Goal: Task Accomplishment & Management: Complete application form

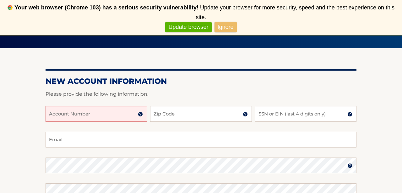
scroll to position [82, 0]
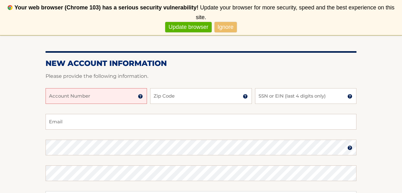
click at [79, 97] on input "Account Number" at bounding box center [96, 96] width 101 height 16
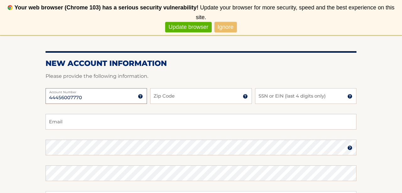
type input "44456007770"
type input "14221"
click at [292, 96] on input "SSN or EIN (last 4 digits only)" at bounding box center [305, 96] width 101 height 16
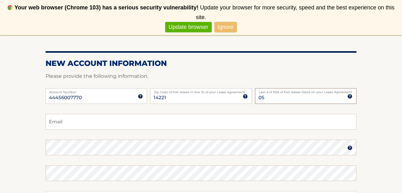
type input "0"
type input "5719"
click at [120, 125] on input "Email" at bounding box center [201, 122] width 311 height 16
type input "akeilman5@gmail.com"
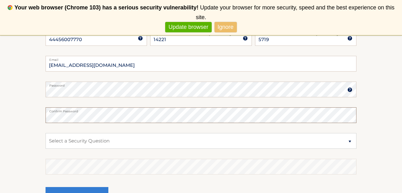
scroll to position [153, 0]
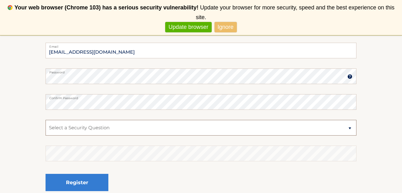
click at [78, 125] on select "Select a Security Question What was the name of your elementary school? What is…" at bounding box center [201, 128] width 311 height 16
select select "5"
click at [20, 152] on section "New Account Information Please provide the following information. 44456007770 A…" at bounding box center [201, 81] width 402 height 245
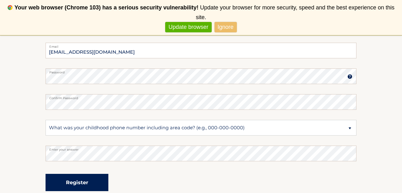
click at [68, 184] on button "Register" at bounding box center [77, 182] width 63 height 17
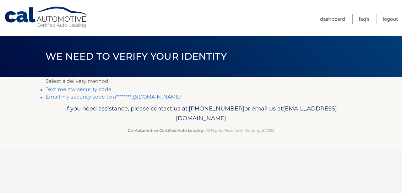
click at [82, 95] on link "Email my security code to a********@[DOMAIN_NAME]" at bounding box center [113, 97] width 135 height 6
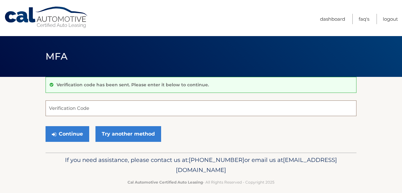
click at [100, 111] on input "Verification Code" at bounding box center [201, 109] width 311 height 16
paste input "135558"
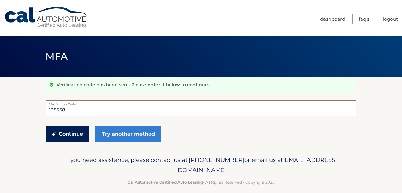
type input "135558"
click at [74, 133] on button "Continue" at bounding box center [68, 134] width 44 height 16
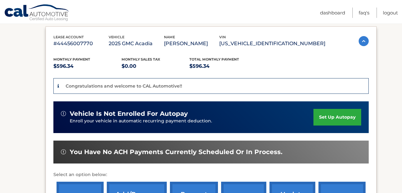
scroll to position [115, 0]
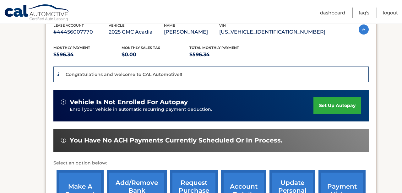
click at [347, 105] on link "set up autopay" at bounding box center [338, 105] width 48 height 17
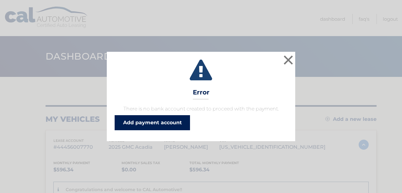
click at [160, 121] on link "Add payment account" at bounding box center [152, 122] width 75 height 15
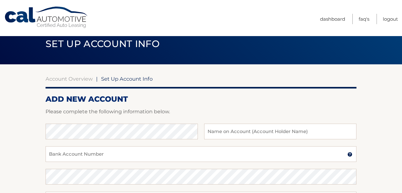
scroll to position [20, 0]
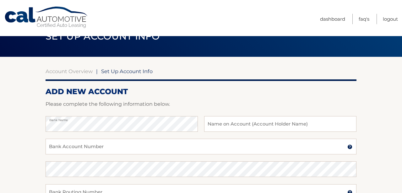
click at [223, 133] on div "Bank Name Name on Account (Account Holder Name)" at bounding box center [201, 127] width 311 height 23
click at [236, 118] on input "text" at bounding box center [280, 124] width 152 height 16
type input "Aaron Keilman"
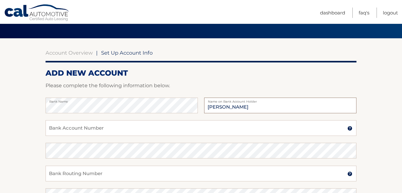
scroll to position [59, 0]
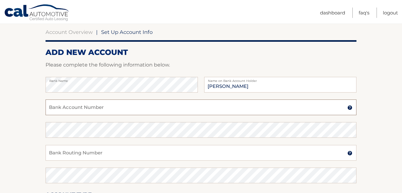
click at [106, 113] on input "Bank Account Number" at bounding box center [201, 108] width 311 height 16
drag, startPoint x: 84, startPoint y: 112, endPoint x: 28, endPoint y: 105, distance: 55.8
click at [28, 105] on section "Account Overview | Set Up Account Info ADD NEW ACCOUNT Please complete the foll…" at bounding box center [201, 138] width 402 height 240
type input "381044068235"
click at [23, 144] on section "Account Overview | Set Up Account Info ADD NEW ACCOUNT Please complete the foll…" at bounding box center [201, 138] width 402 height 240
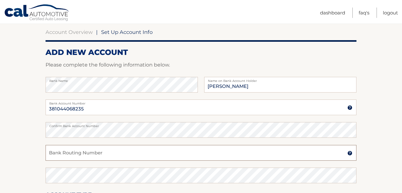
click at [72, 154] on input "Bank Routing Number" at bounding box center [201, 153] width 311 height 16
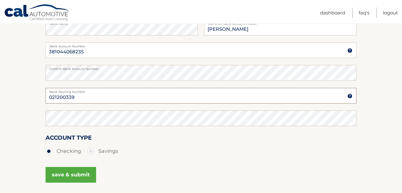
scroll to position [121, 0]
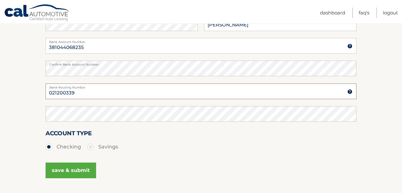
type input "021200339"
drag, startPoint x: 80, startPoint y: 96, endPoint x: 36, endPoint y: 84, distance: 45.1
click at [36, 84] on section "Account Overview | Set Up Account Info ADD NEW ACCOUNT Please complete the foll…" at bounding box center [201, 76] width 402 height 240
click at [58, 169] on button "save & submit" at bounding box center [71, 171] width 51 height 16
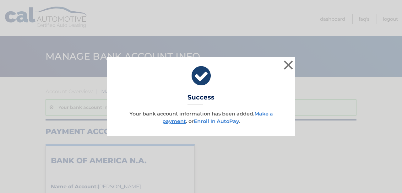
click at [219, 124] on link "Enroll In AutoPay" at bounding box center [216, 121] width 45 height 6
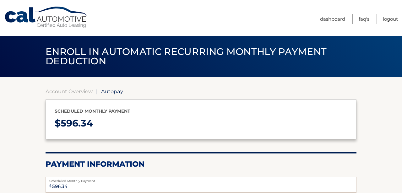
select select "MDM5ZDhiZGUtYjg4Yi00NjY3LTllNWEtZTJiMzY0Mzc5NThi"
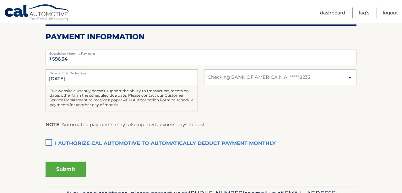
scroll to position [134, 0]
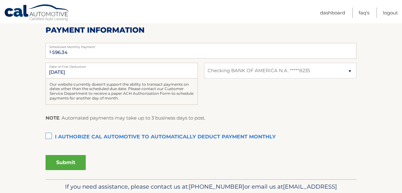
click at [46, 137] on label "I authorize cal automotive to automatically deduct payment monthly This checkbo…" at bounding box center [201, 137] width 311 height 13
click at [0, 0] on input "I authorize cal automotive to automatically deduct payment monthly This checkbo…" at bounding box center [0, 0] width 0 height 0
click at [63, 164] on button "Submit" at bounding box center [66, 162] width 40 height 15
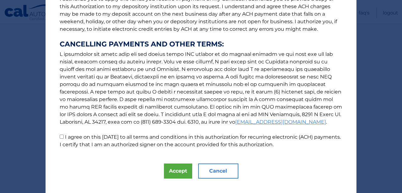
scroll to position [103, 0]
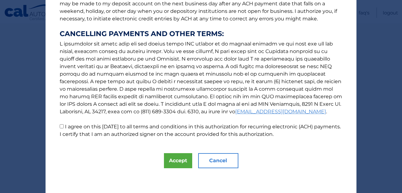
click at [69, 126] on label "I agree on this 09/19/2025 to all terms and conditions in this authorization fo…" at bounding box center [200, 131] width 281 height 14
click at [64, 126] on input "I agree on this 09/19/2025 to all terms and conditions in this authorization fo…" at bounding box center [62, 126] width 4 height 4
checkbox input "true"
click at [193, 162] on div "The words "I" "me" and "my" mean any identified Customer who signs this Authori…" at bounding box center [201, 45] width 311 height 297
click at [188, 162] on button "Accept" at bounding box center [178, 160] width 28 height 15
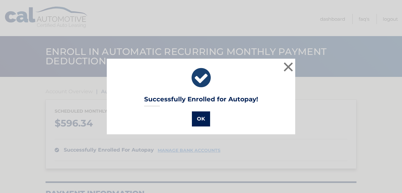
click at [203, 118] on button "OK" at bounding box center [201, 119] width 18 height 15
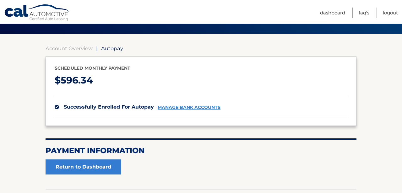
scroll to position [87, 0]
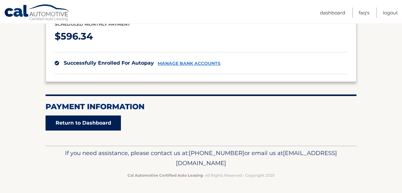
click at [95, 124] on link "Return to Dashboard" at bounding box center [83, 123] width 75 height 15
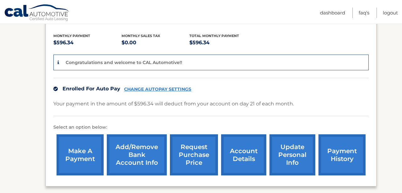
scroll to position [136, 0]
